Goal: Information Seeking & Learning: Learn about a topic

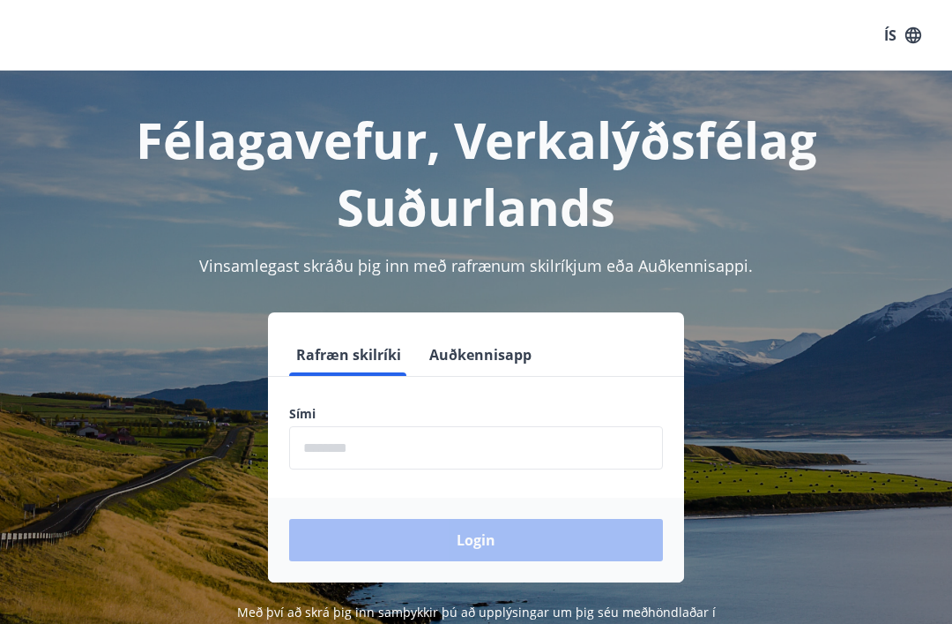
click at [902, 34] on button "ÍS" at bounding box center [903, 35] width 56 height 32
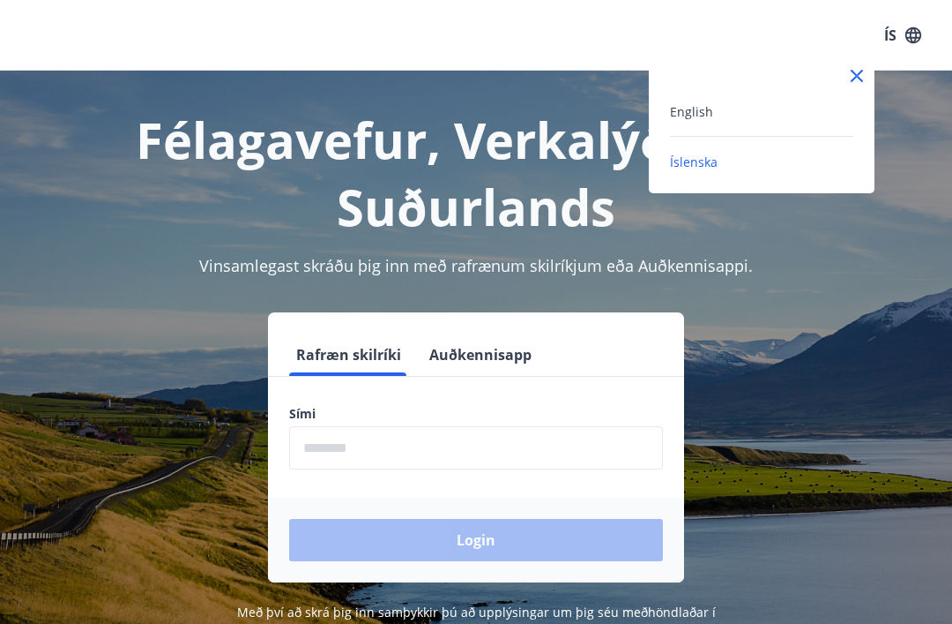
click at [758, 117] on div "English" at bounding box center [761, 111] width 183 height 21
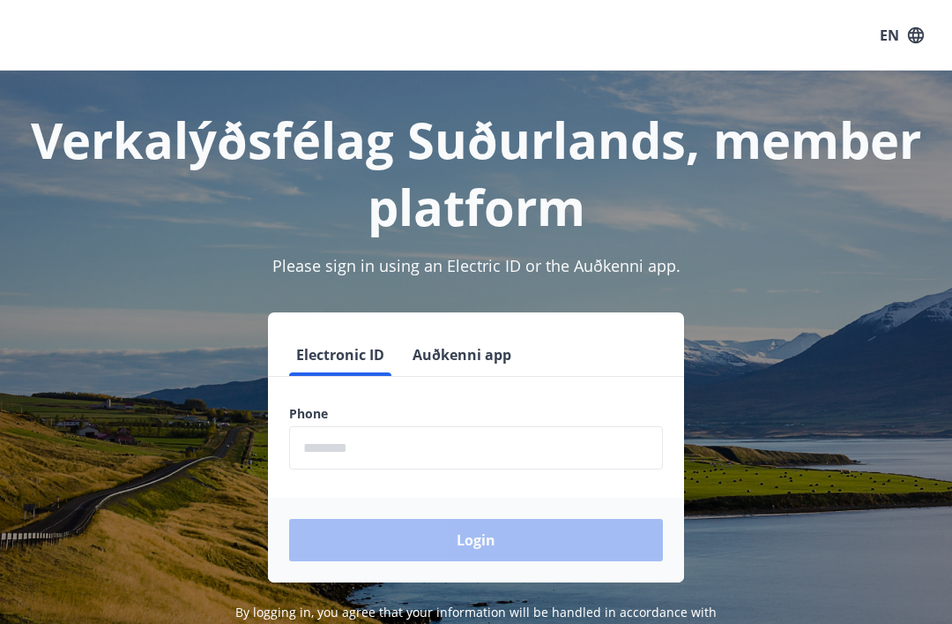
click at [371, 437] on input "phone" at bounding box center [476, 447] width 374 height 43
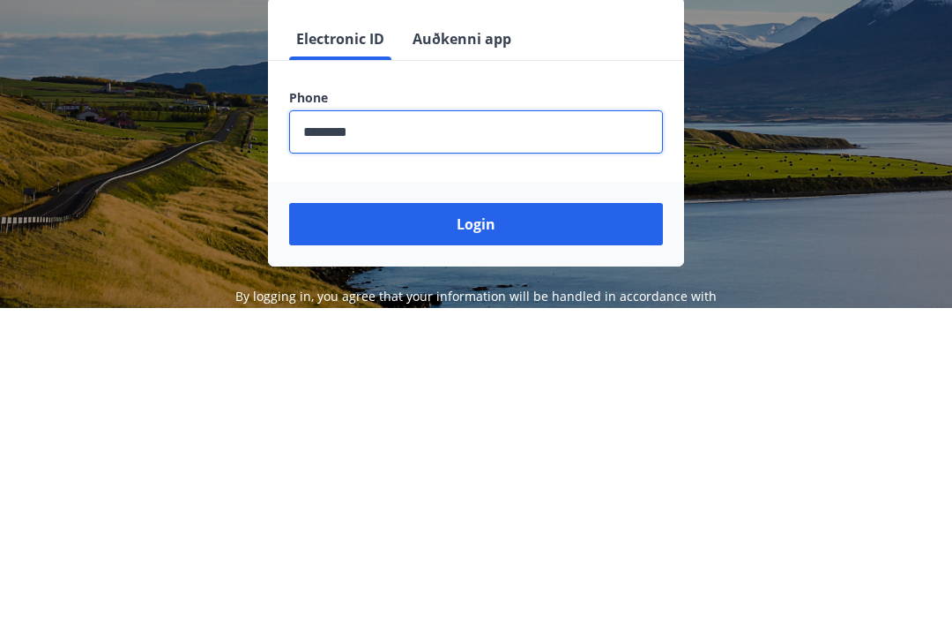
type input "********"
click at [554, 519] on button "Login" at bounding box center [476, 540] width 374 height 42
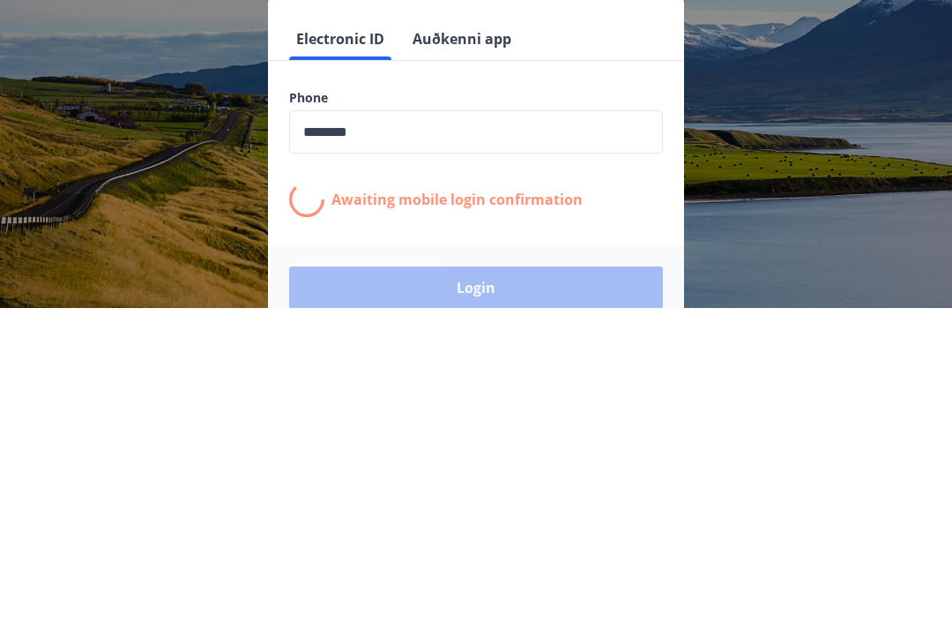
scroll to position [273, 0]
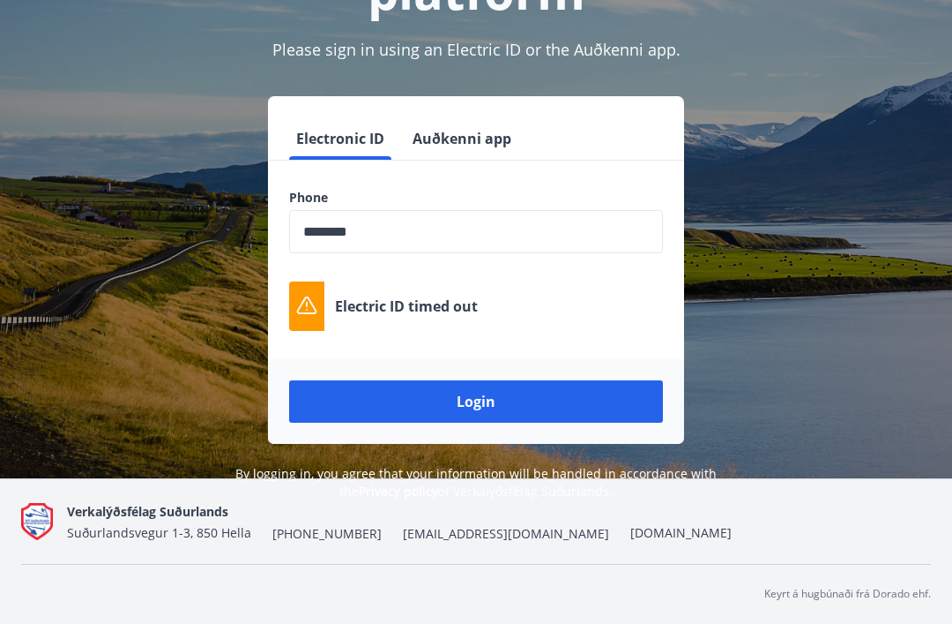
click at [490, 380] on button "Login" at bounding box center [476, 401] width 374 height 42
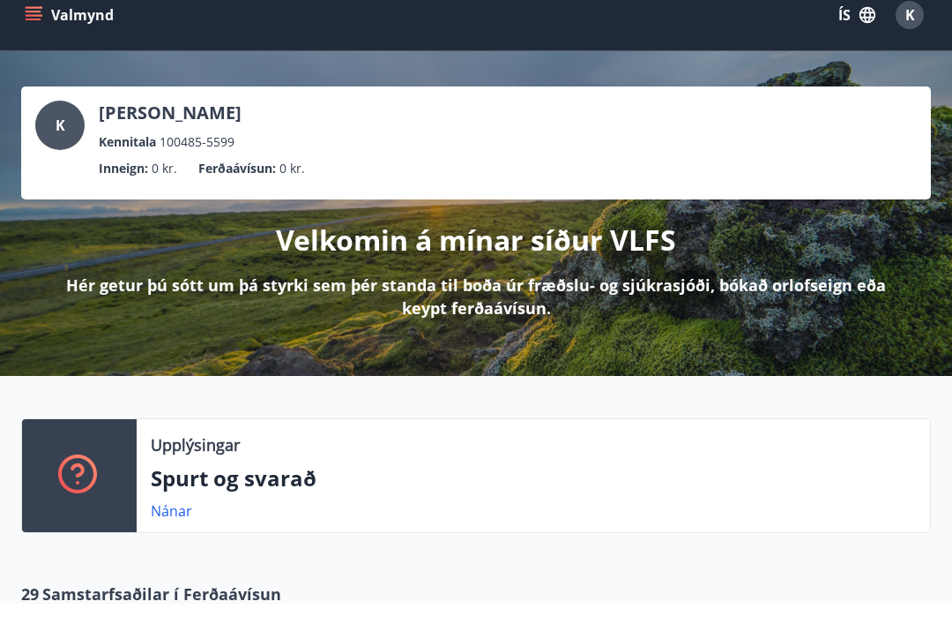
scroll to position [20, 0]
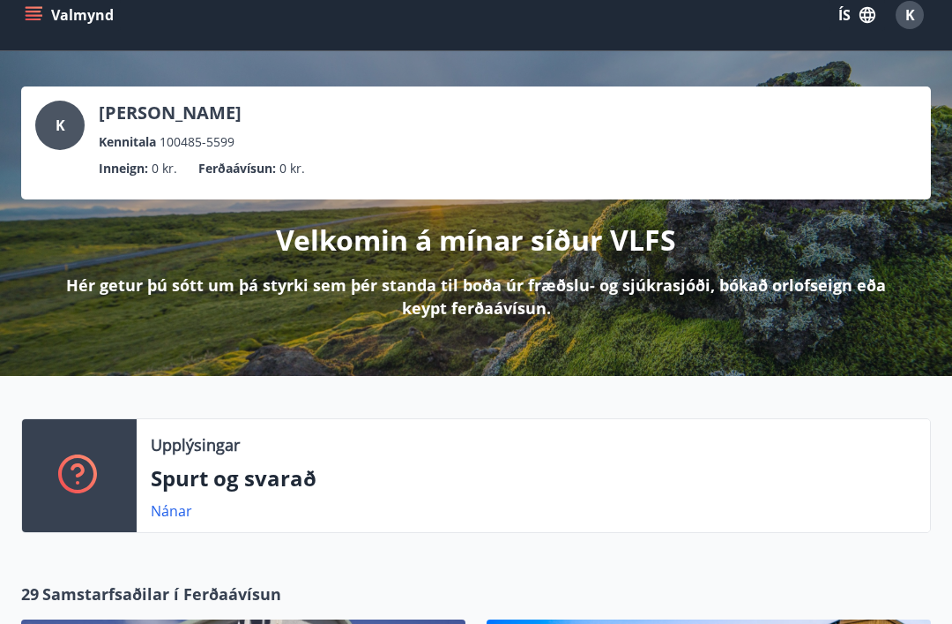
click at [833, 25] on button "ÍS" at bounding box center [857, 15] width 56 height 32
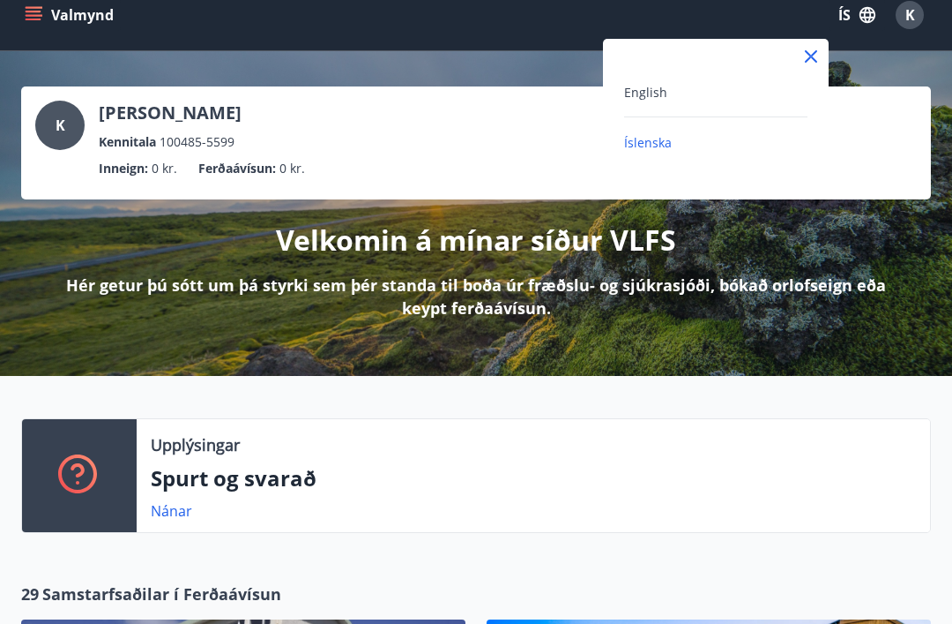
click at [655, 98] on span "English" at bounding box center [645, 92] width 43 height 17
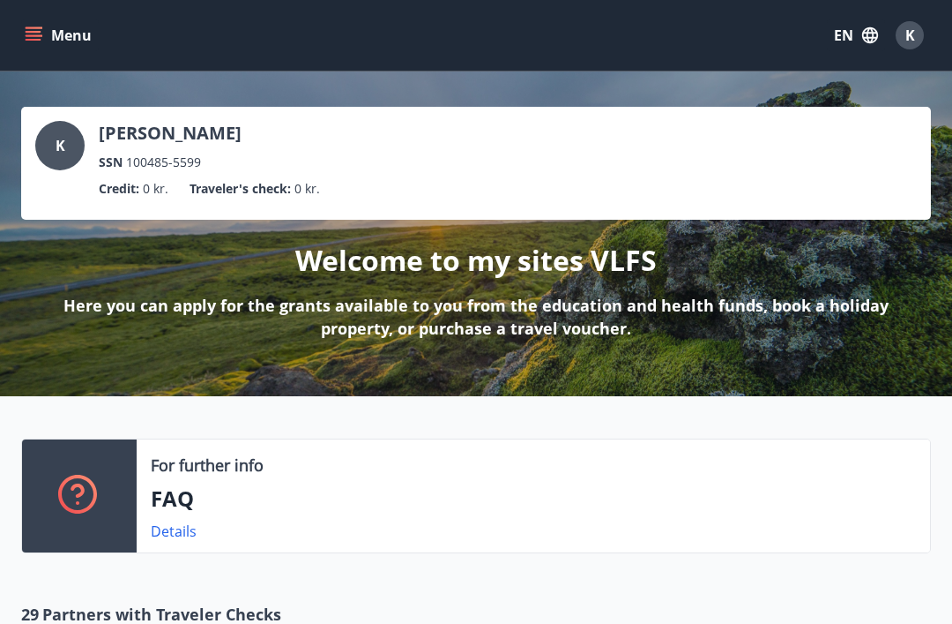
click at [53, 34] on button "Menu" at bounding box center [60, 35] width 78 height 32
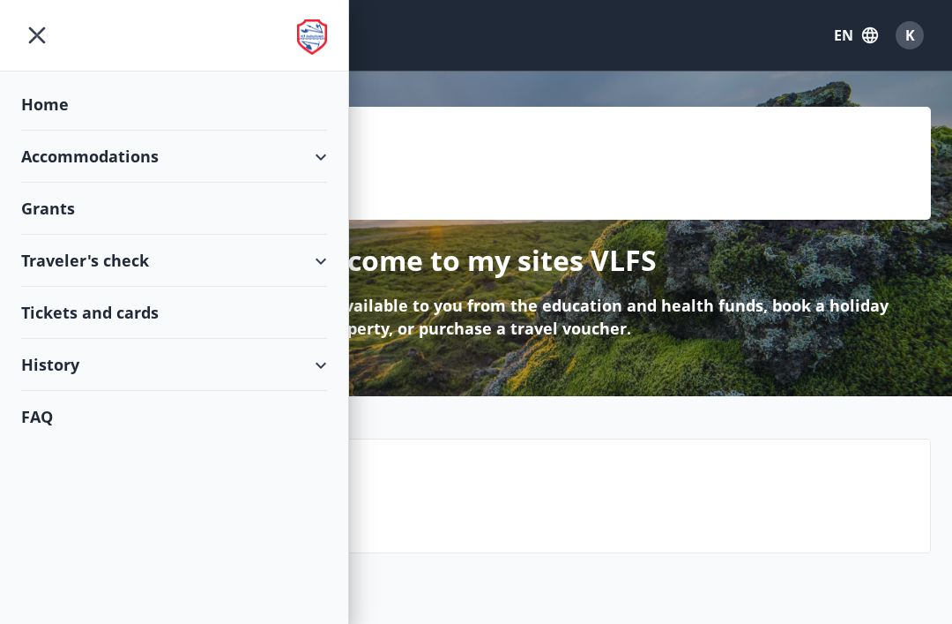
click at [303, 131] on div "Grants" at bounding box center [174, 104] width 306 height 52
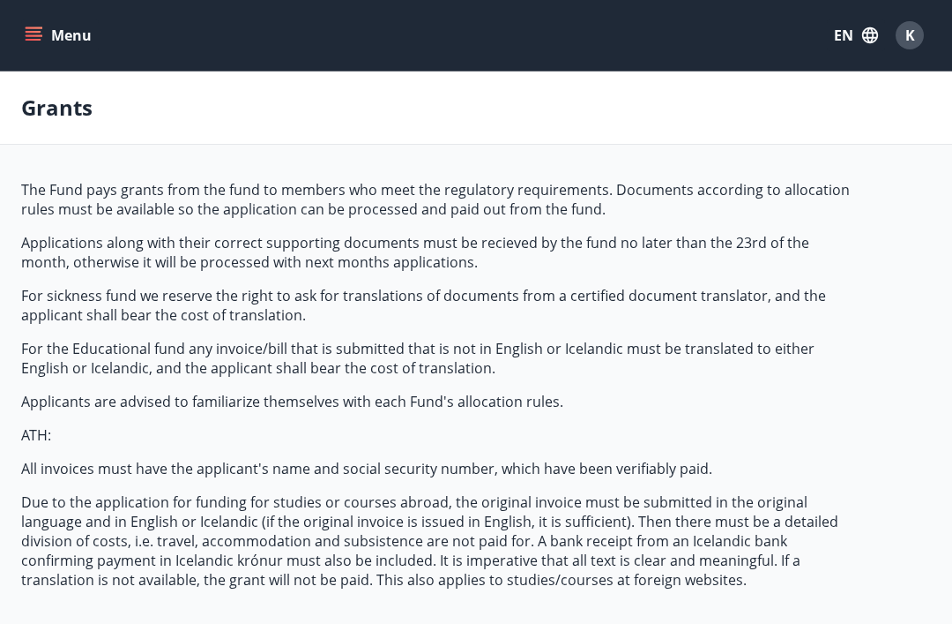
type input "***"
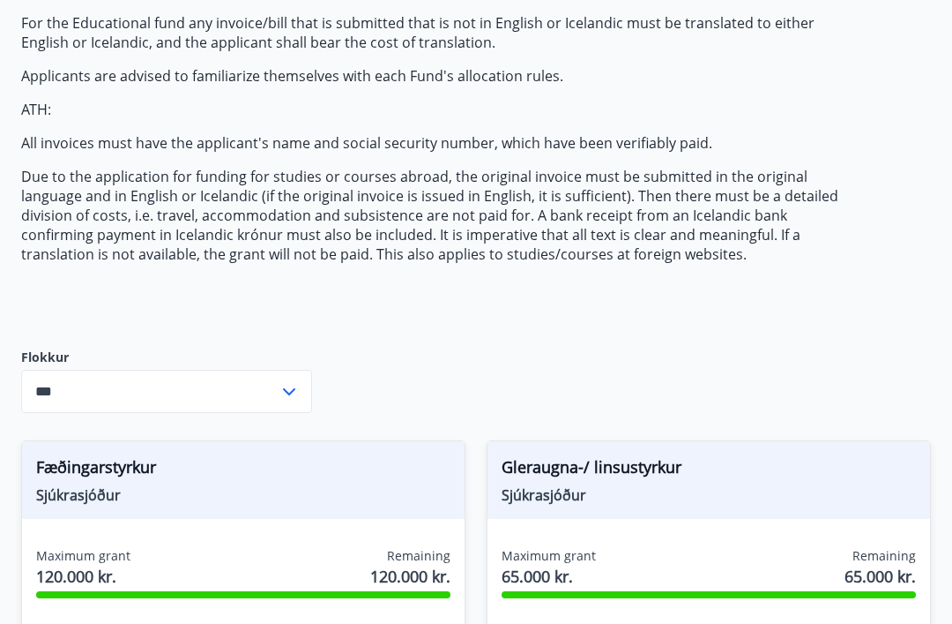
scroll to position [324, 0]
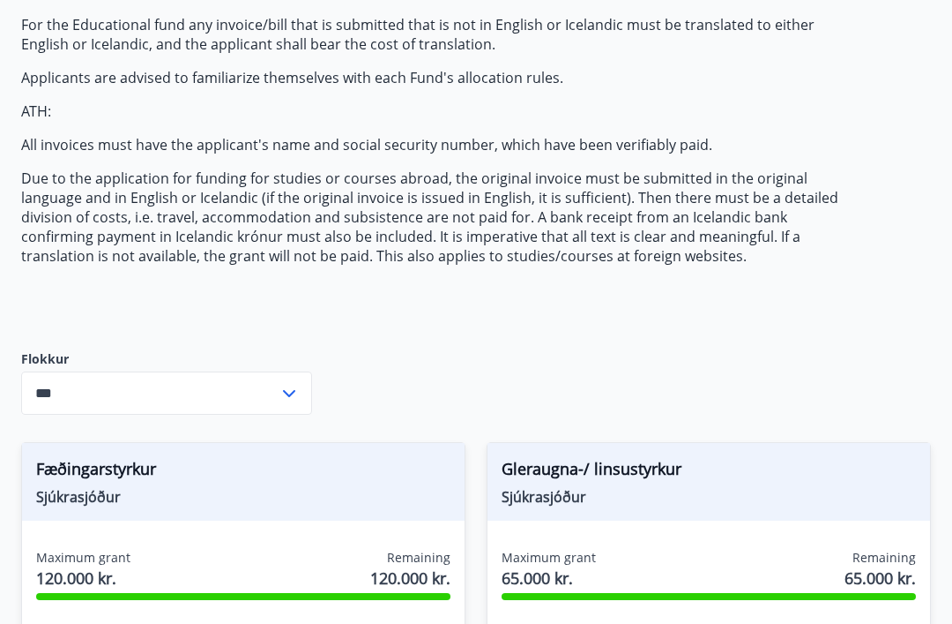
click at [295, 390] on icon at bounding box center [289, 393] width 21 height 21
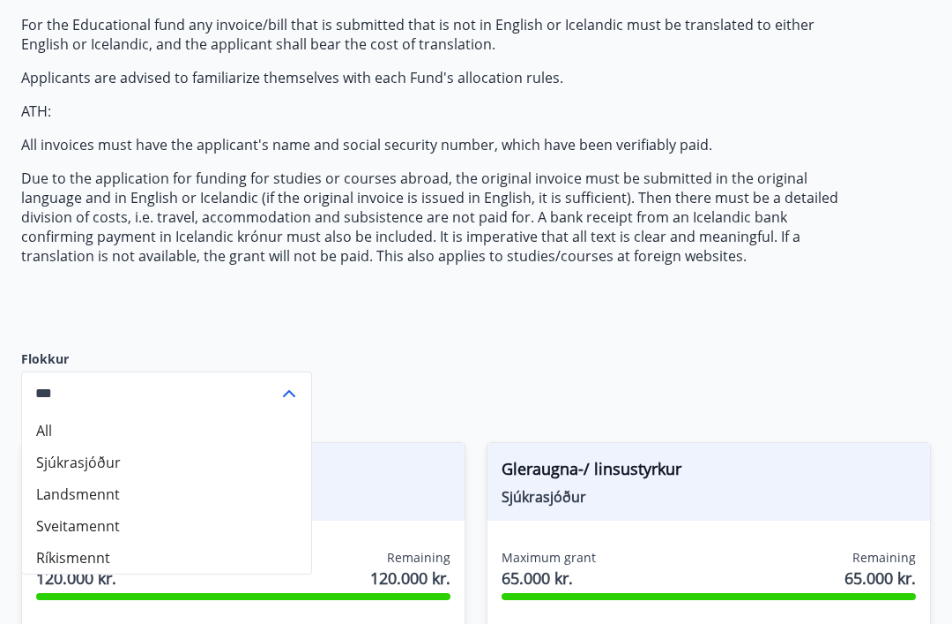
click at [276, 396] on input "***" at bounding box center [150, 392] width 258 height 43
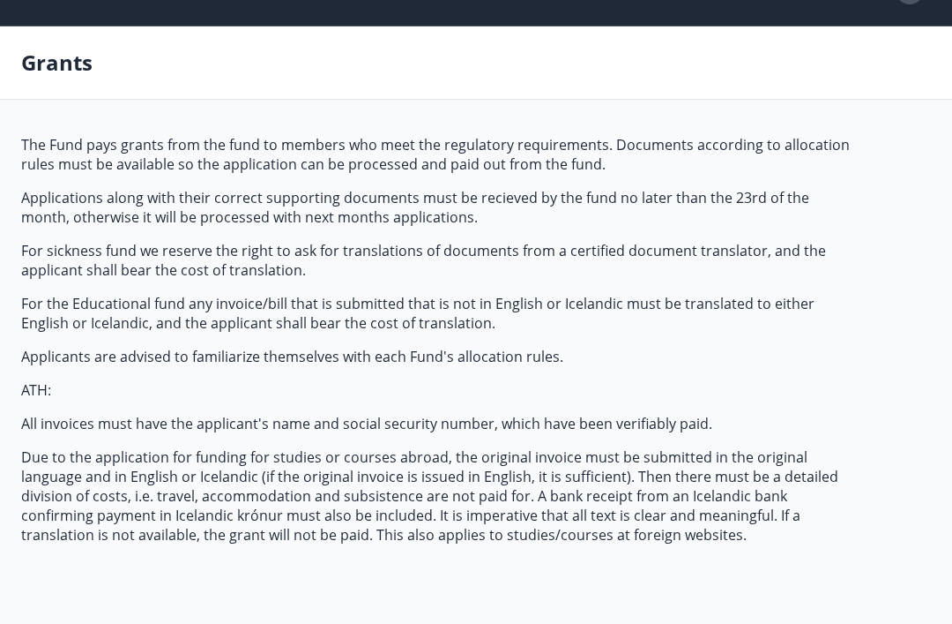
scroll to position [0, 0]
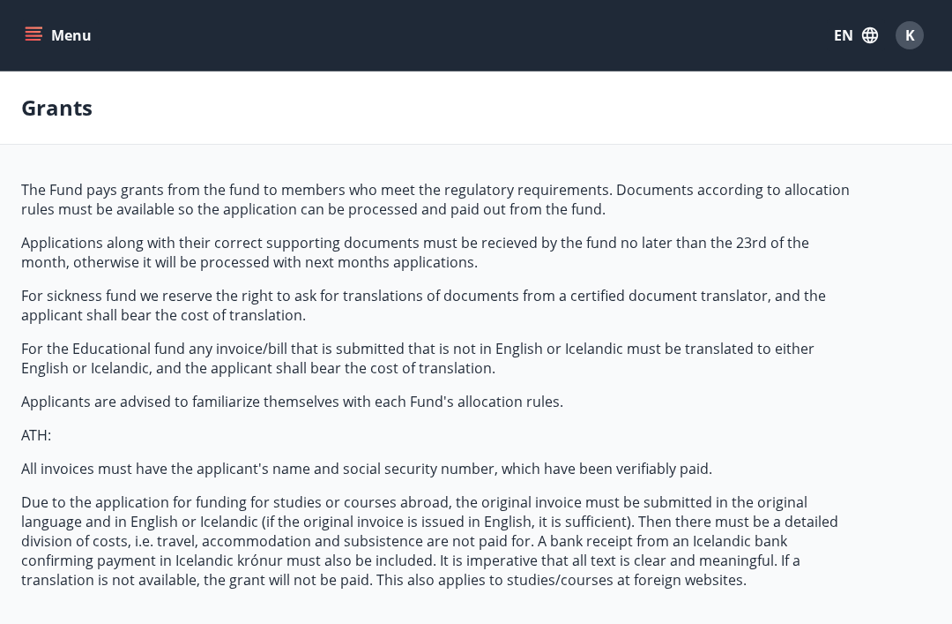
click at [45, 33] on button "Menu" at bounding box center [60, 35] width 78 height 32
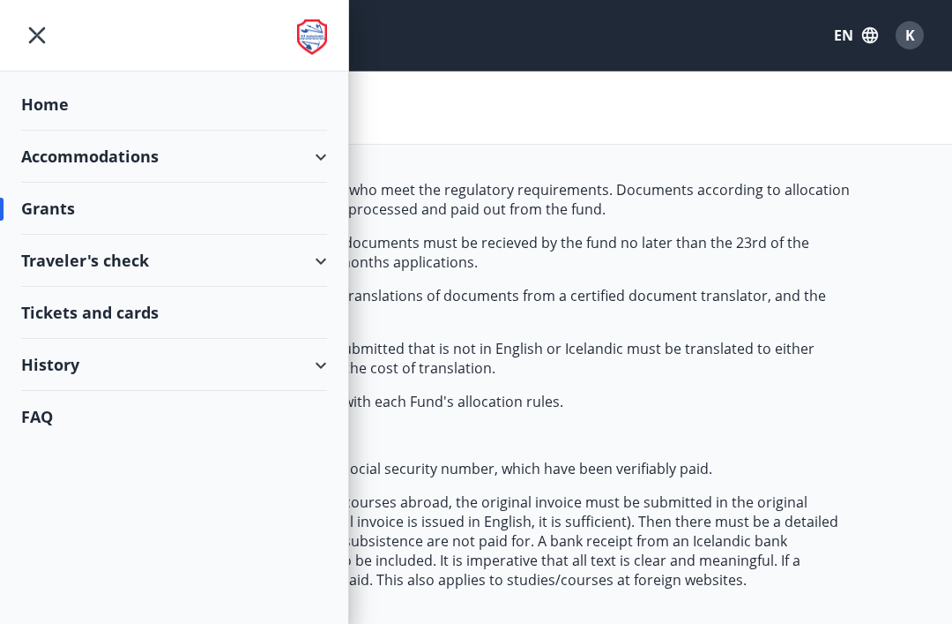
click at [56, 98] on div "Home" at bounding box center [174, 104] width 306 height 52
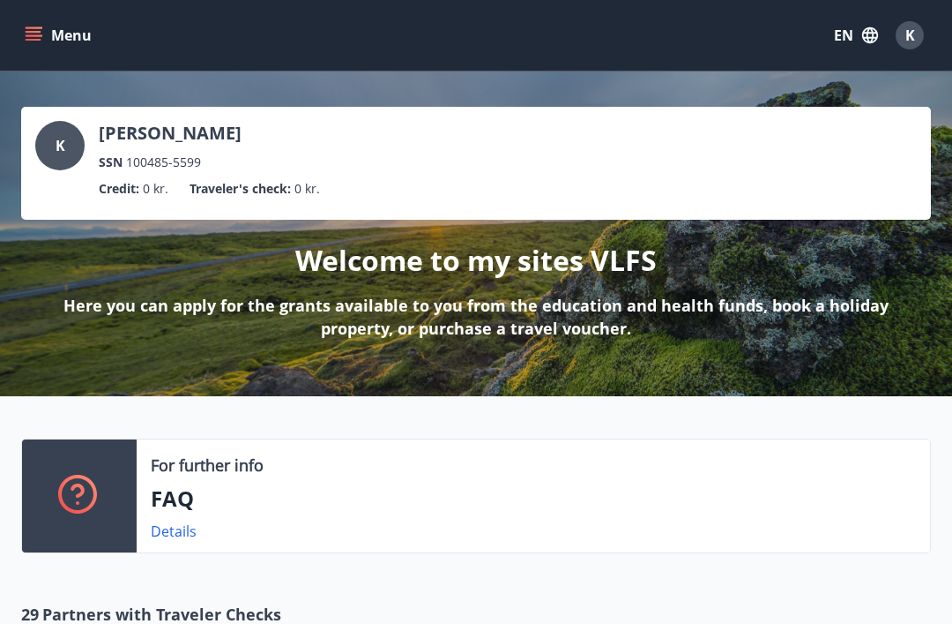
click at [923, 38] on div "K" at bounding box center [910, 35] width 28 height 28
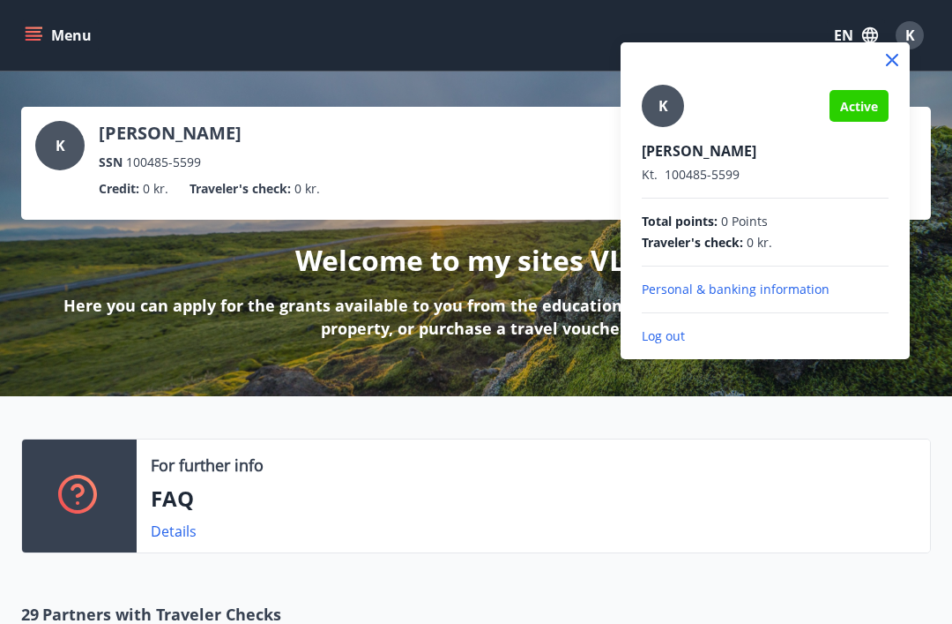
click at [946, 245] on div at bounding box center [476, 312] width 952 height 624
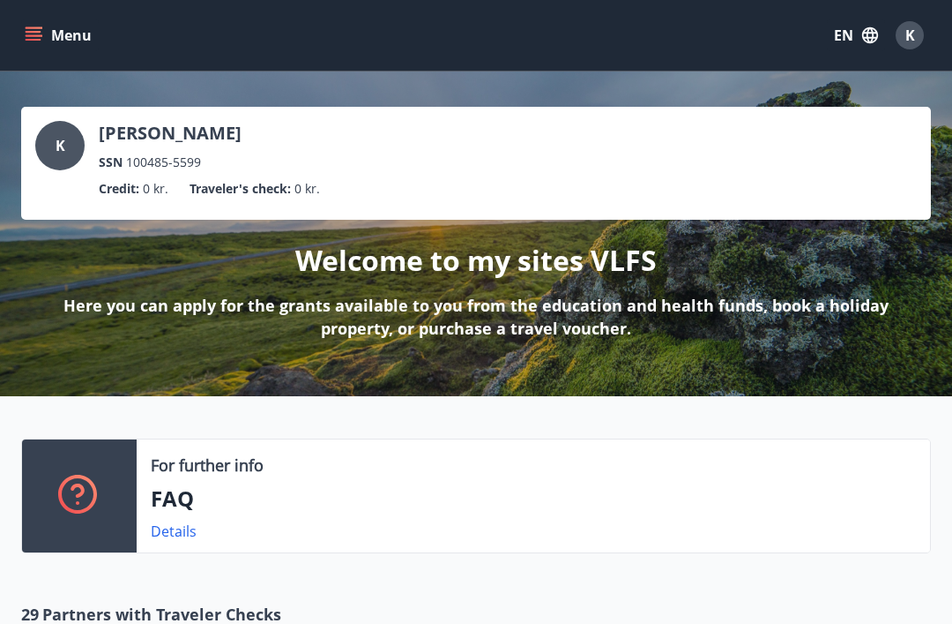
click at [51, 41] on button "Menu" at bounding box center [60, 35] width 78 height 32
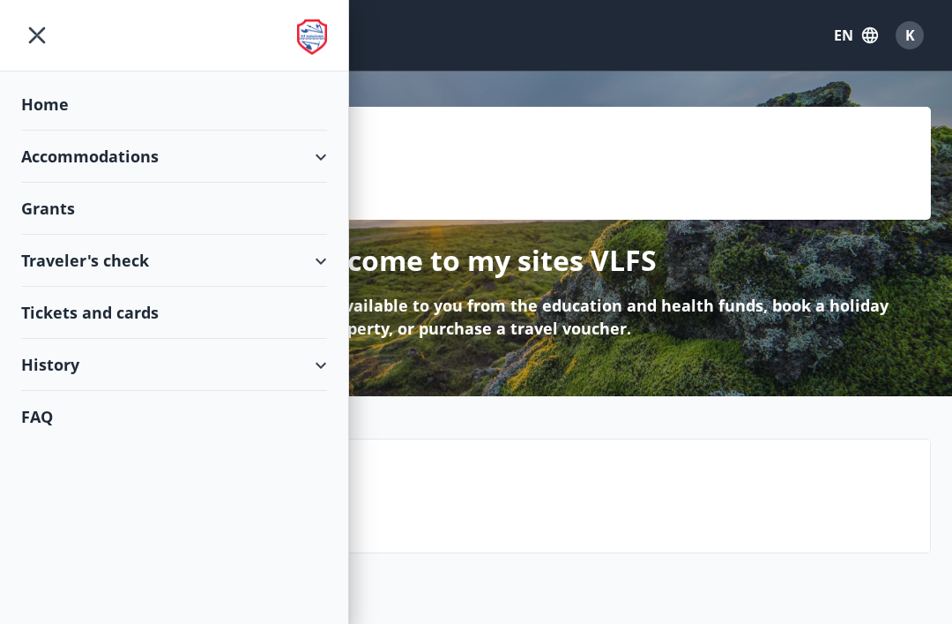
click at [300, 131] on div "Grants" at bounding box center [174, 104] width 306 height 52
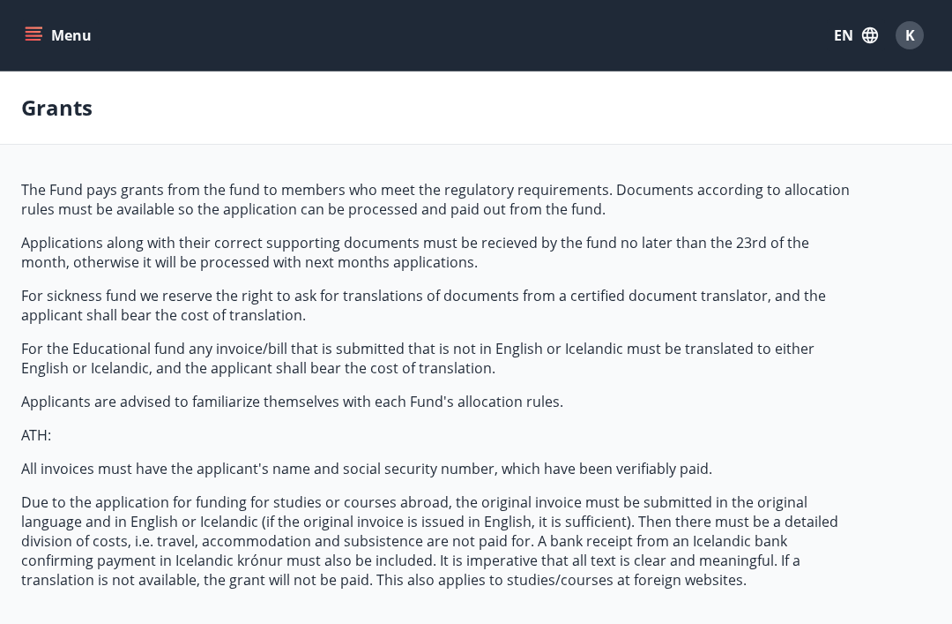
type input "***"
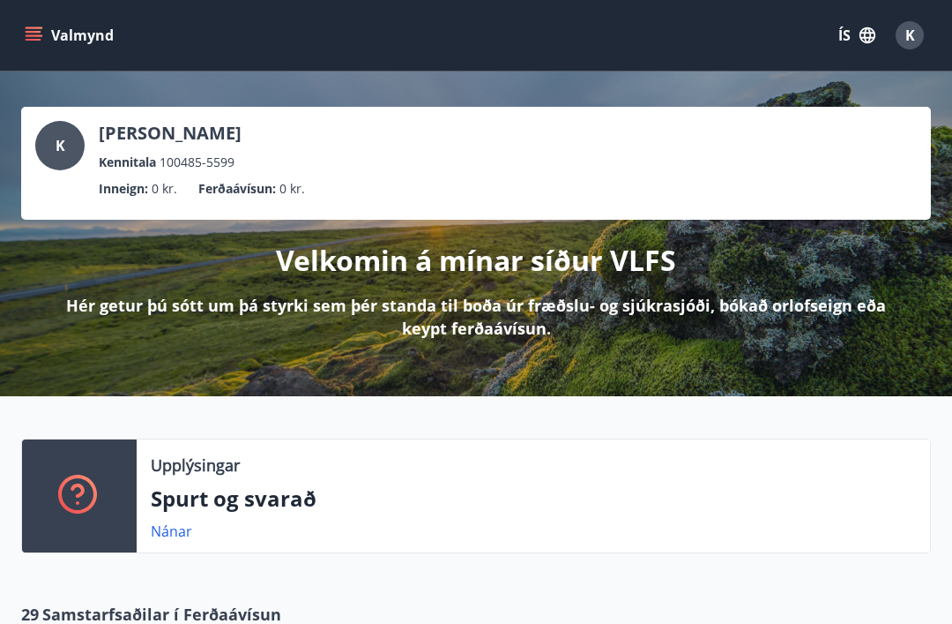
click at [835, 44] on button "ÍS" at bounding box center [857, 35] width 56 height 32
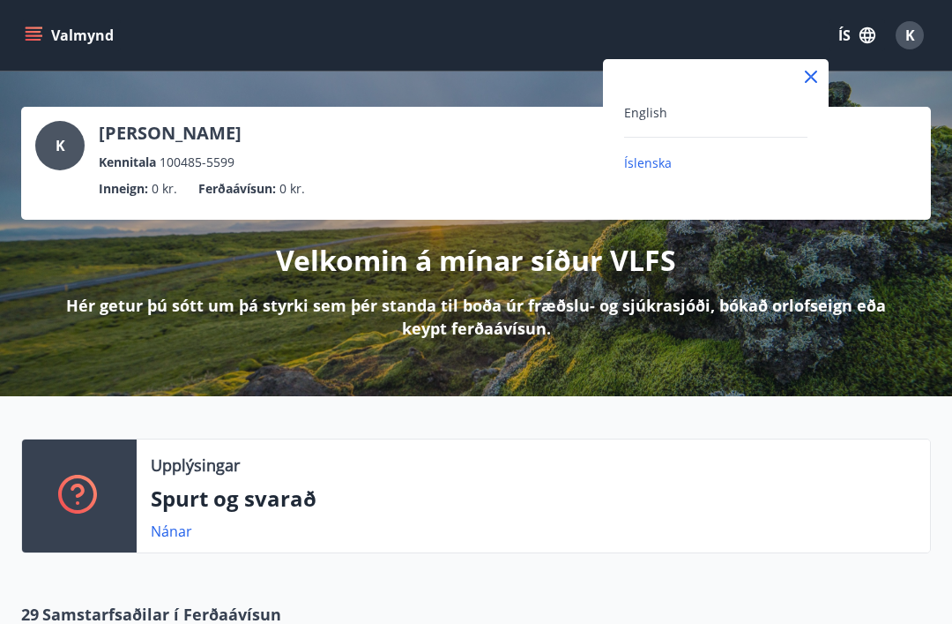
click at [653, 120] on span "English" at bounding box center [645, 112] width 43 height 17
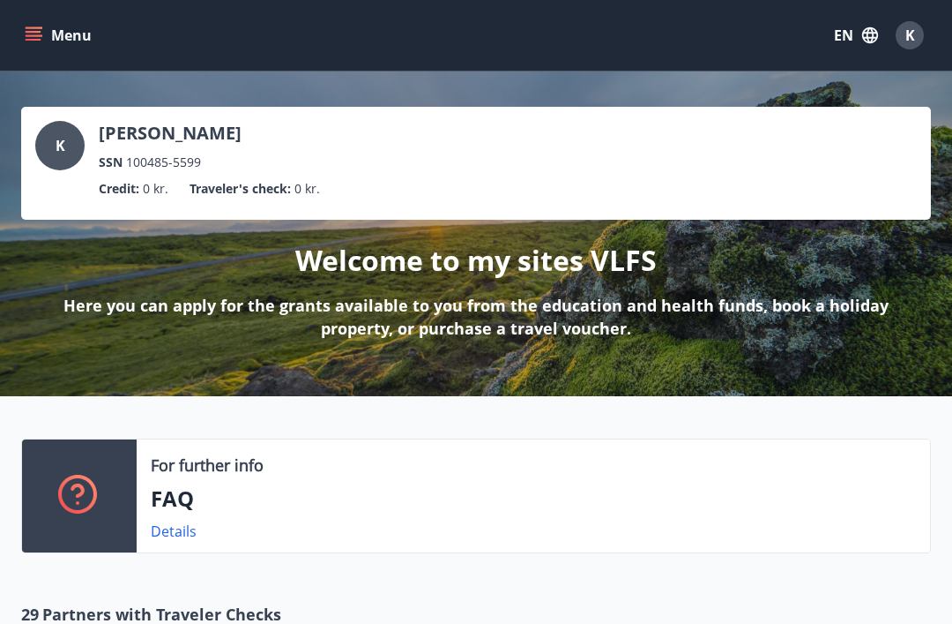
click at [918, 30] on div "K" at bounding box center [910, 35] width 28 height 28
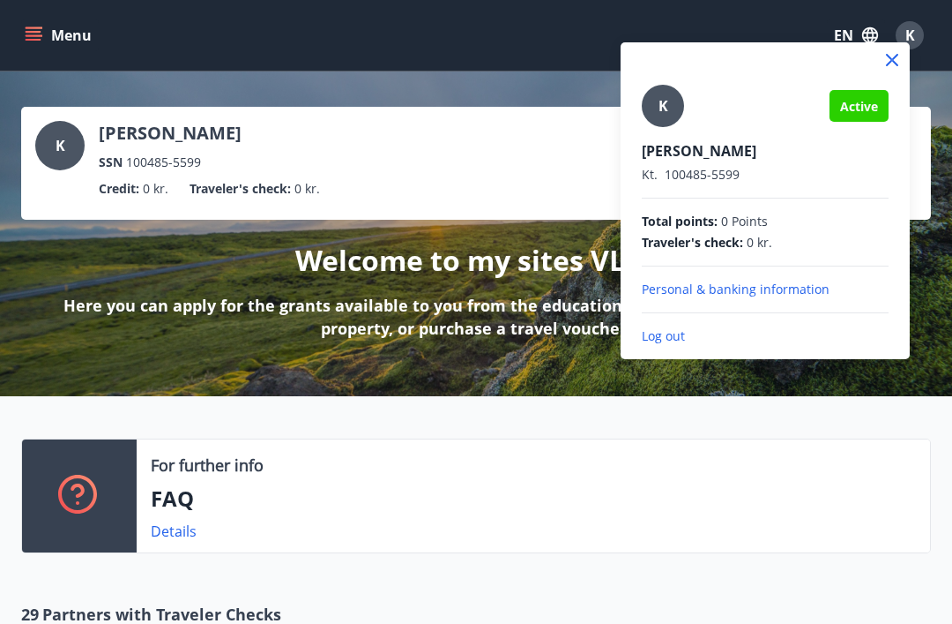
click at [859, 107] on span "Active" at bounding box center [859, 106] width 38 height 17
click at [861, 125] on div "K Active" at bounding box center [765, 106] width 247 height 42
click at [504, 176] on div at bounding box center [476, 312] width 952 height 624
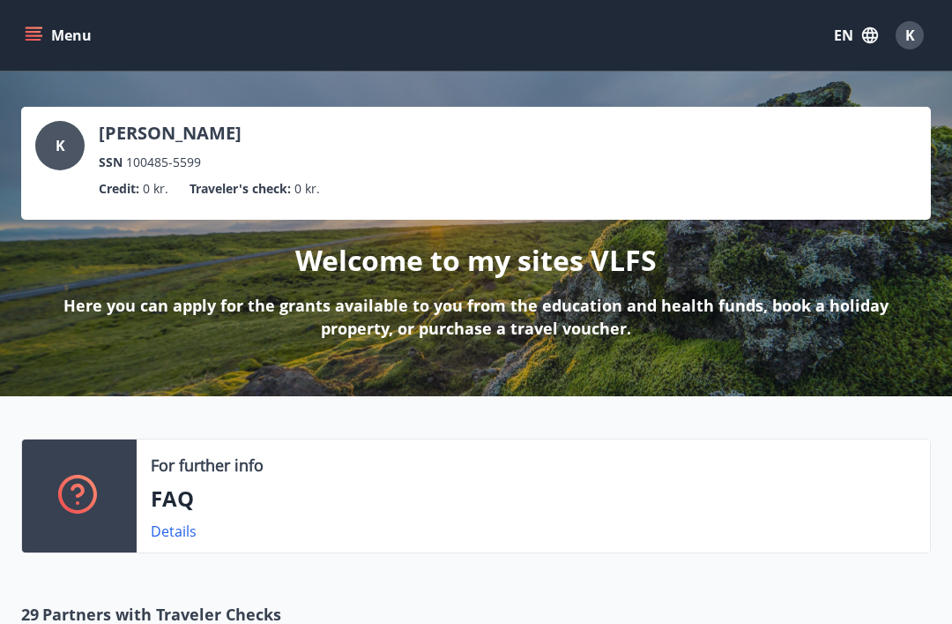
click at [53, 40] on button "Menu" at bounding box center [60, 35] width 78 height 32
click at [601, 72] on div "K [PERSON_NAME] SSN 100485-5599 Credit : 0 kr. Traveler's check : 0 kr. Welcome…" at bounding box center [476, 233] width 952 height 325
